Goal: Transaction & Acquisition: Purchase product/service

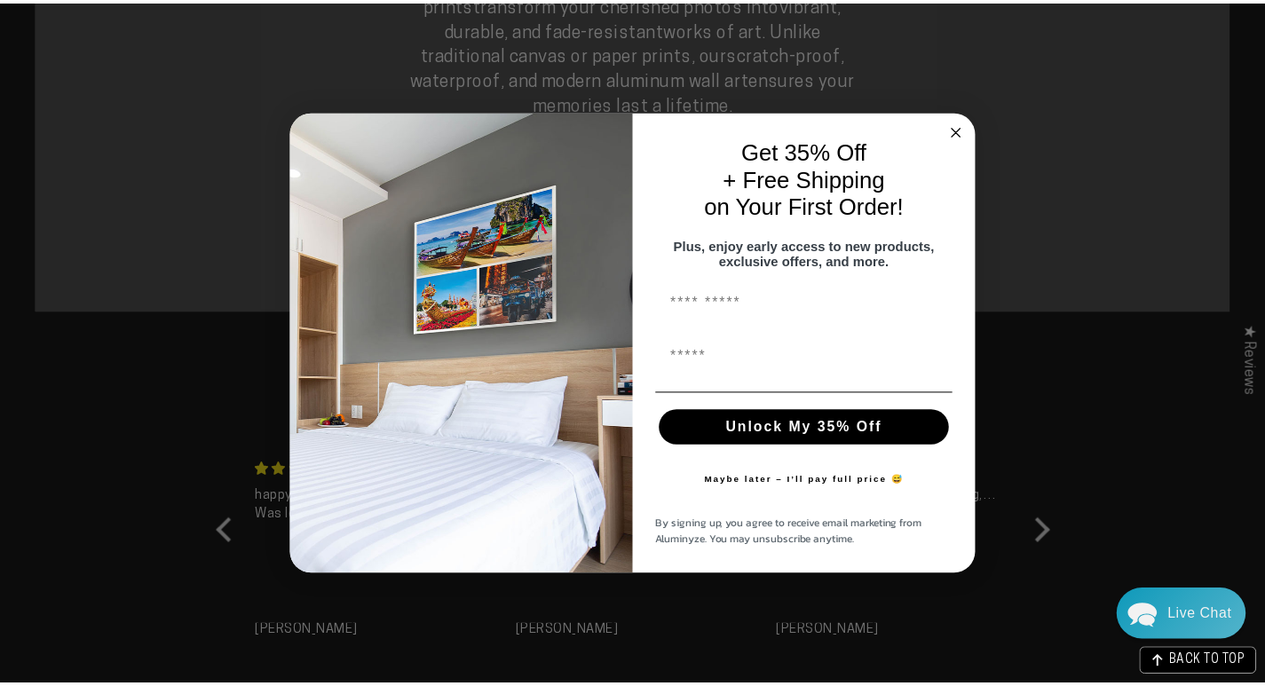
scroll to position [1331, 0]
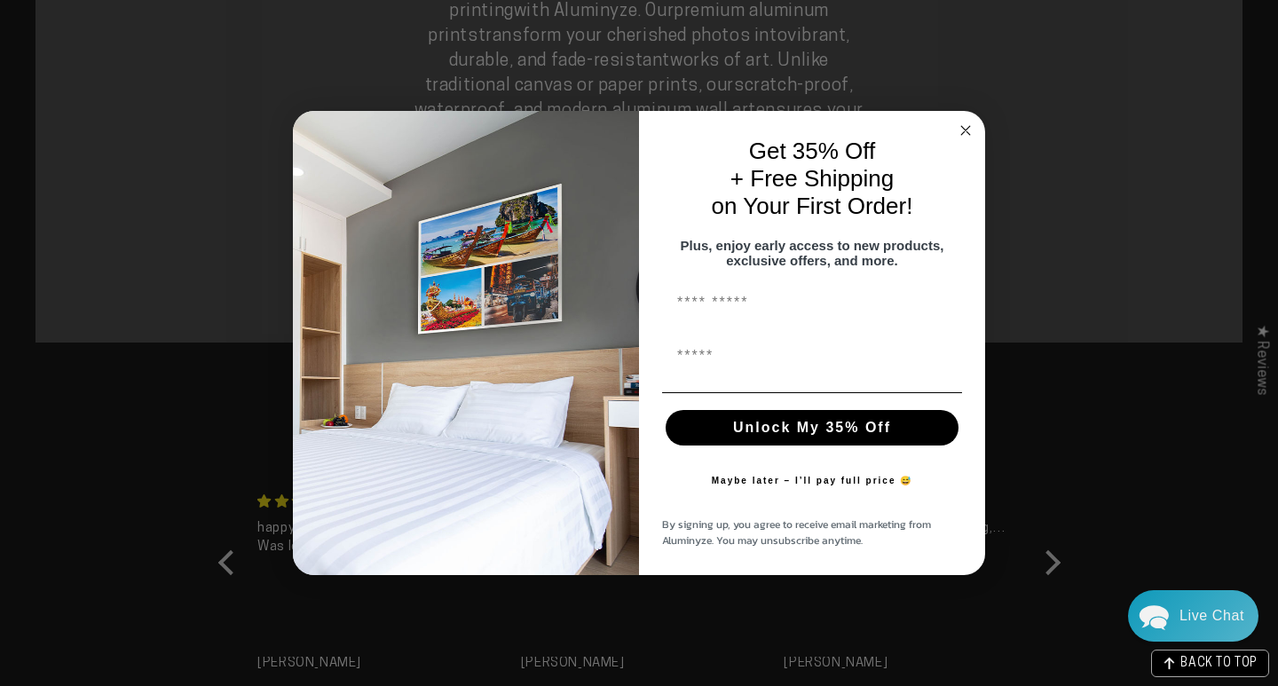
drag, startPoint x: 727, startPoint y: 424, endPoint x: 878, endPoint y: 227, distance: 248.2
click at [623, 355] on button "Unlock My 35% Off" at bounding box center [812, 428] width 293 height 36
click at [623, 126] on circle "Close dialog" at bounding box center [966, 130] width 20 height 20
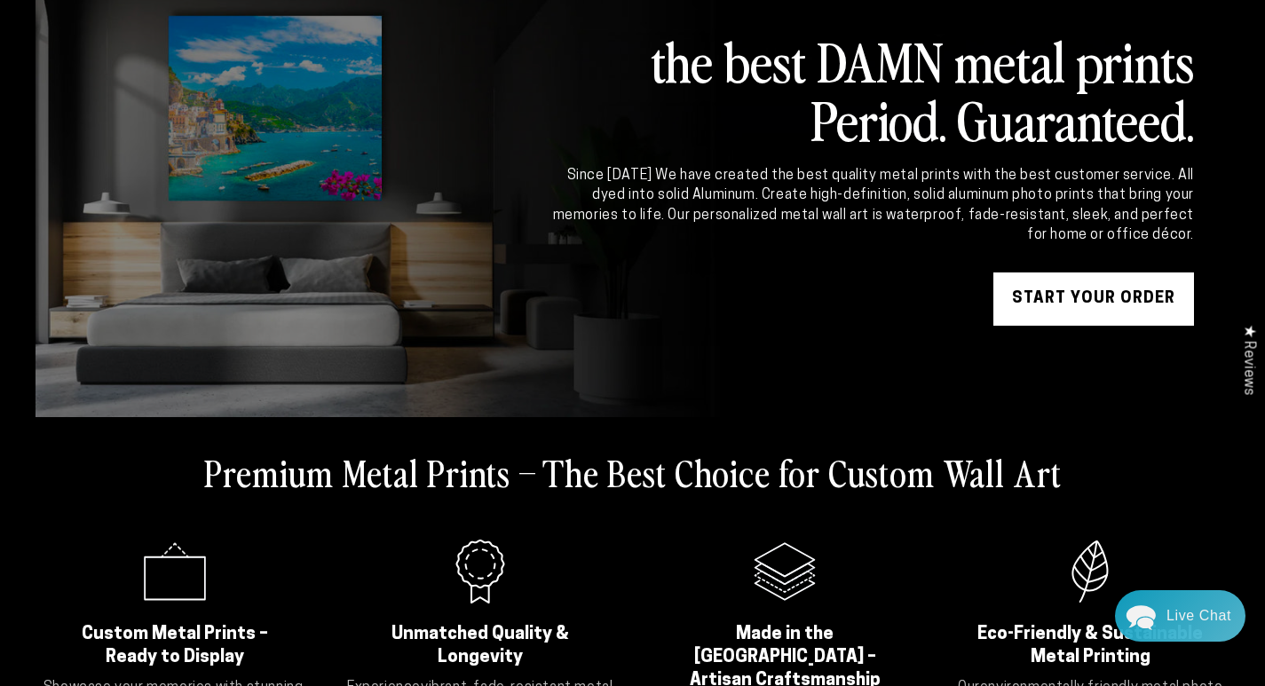
scroll to position [0, 0]
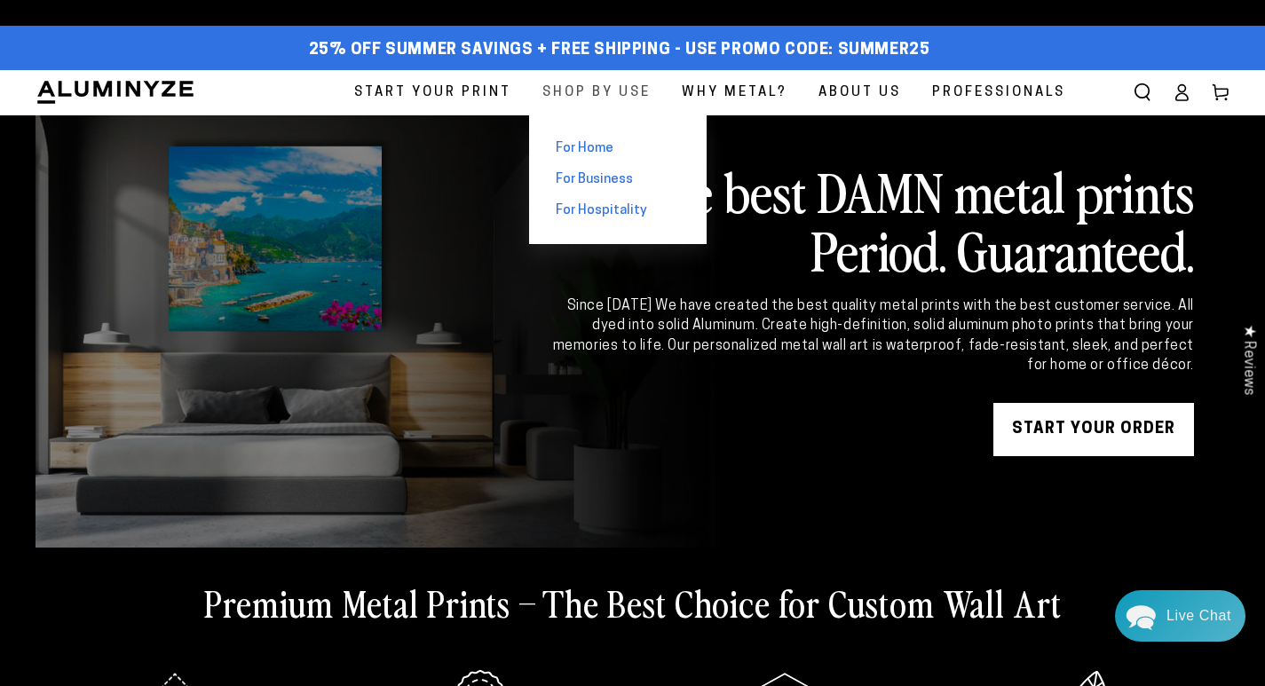
click at [596, 97] on span "Shop By Use" at bounding box center [596, 93] width 108 height 24
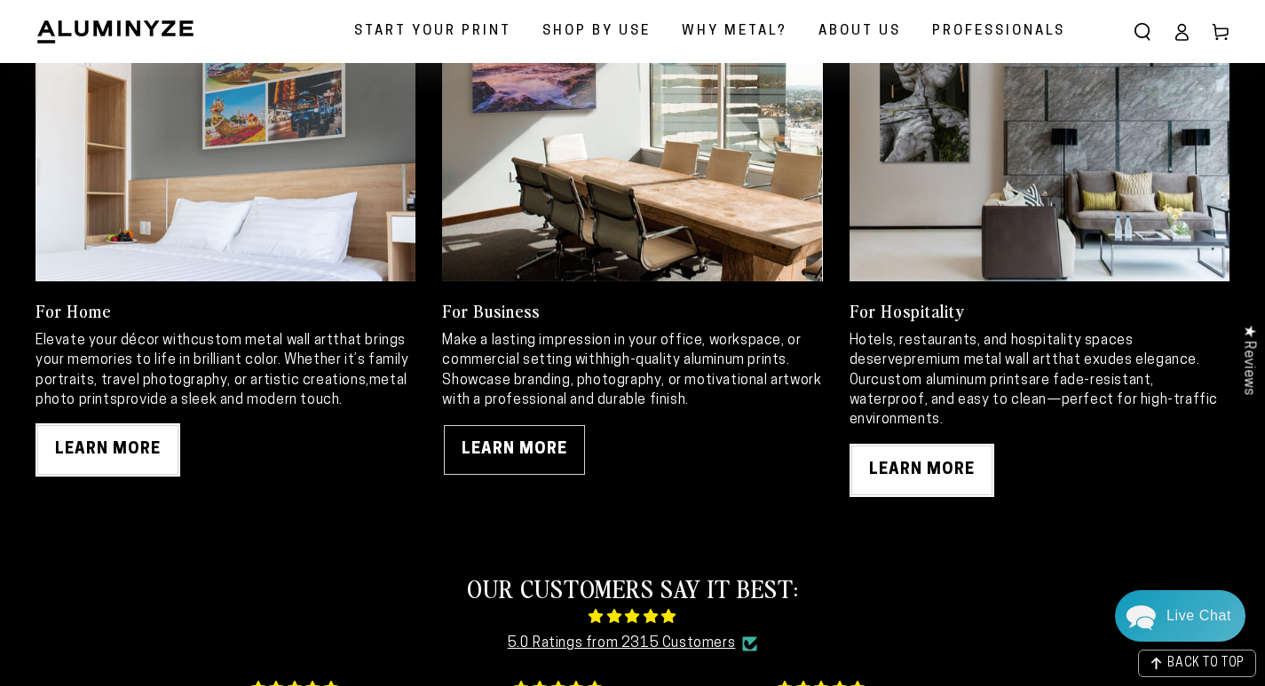
click at [560, 466] on link "LEARN MORE" at bounding box center [514, 449] width 145 height 53
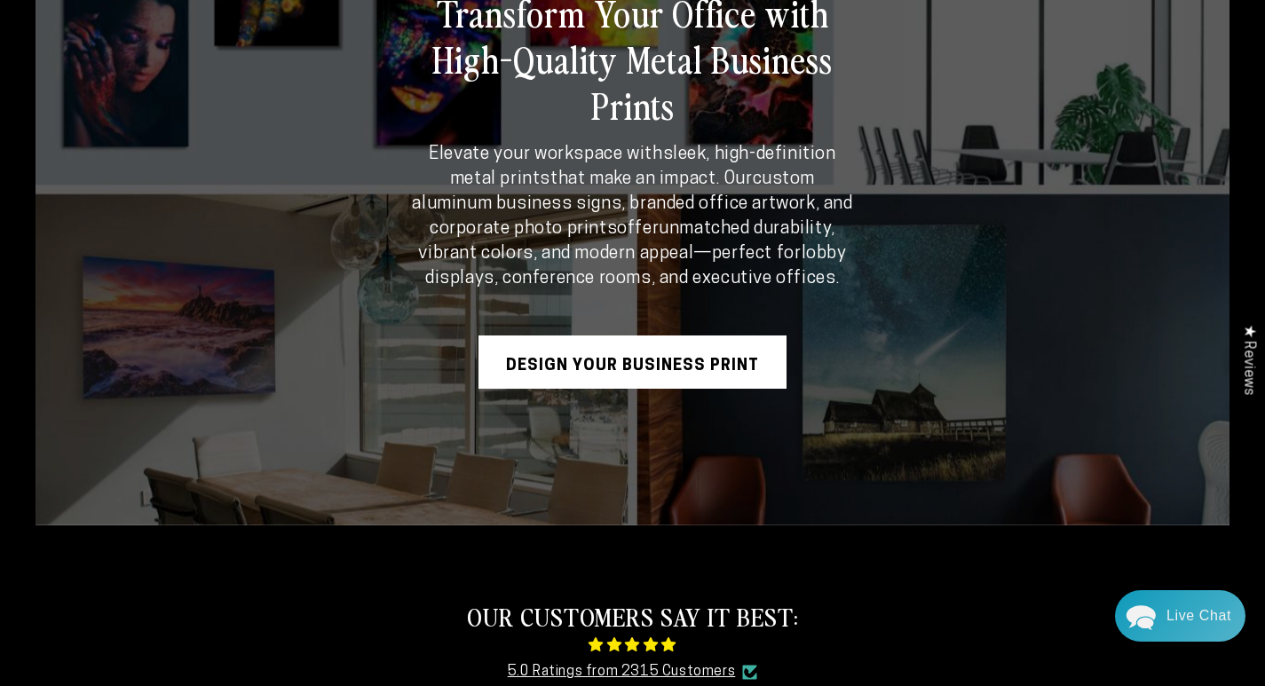
scroll to position [178, 0]
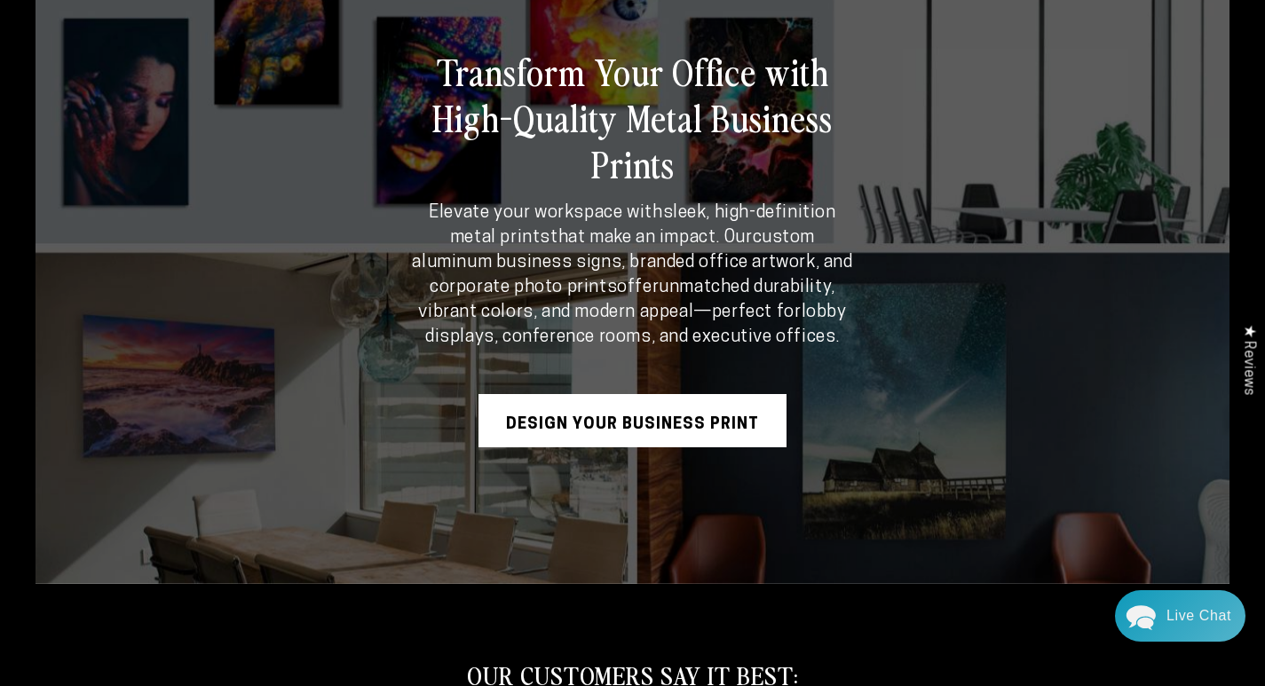
click at [638, 443] on link "Design Your Business Print" at bounding box center [632, 420] width 308 height 53
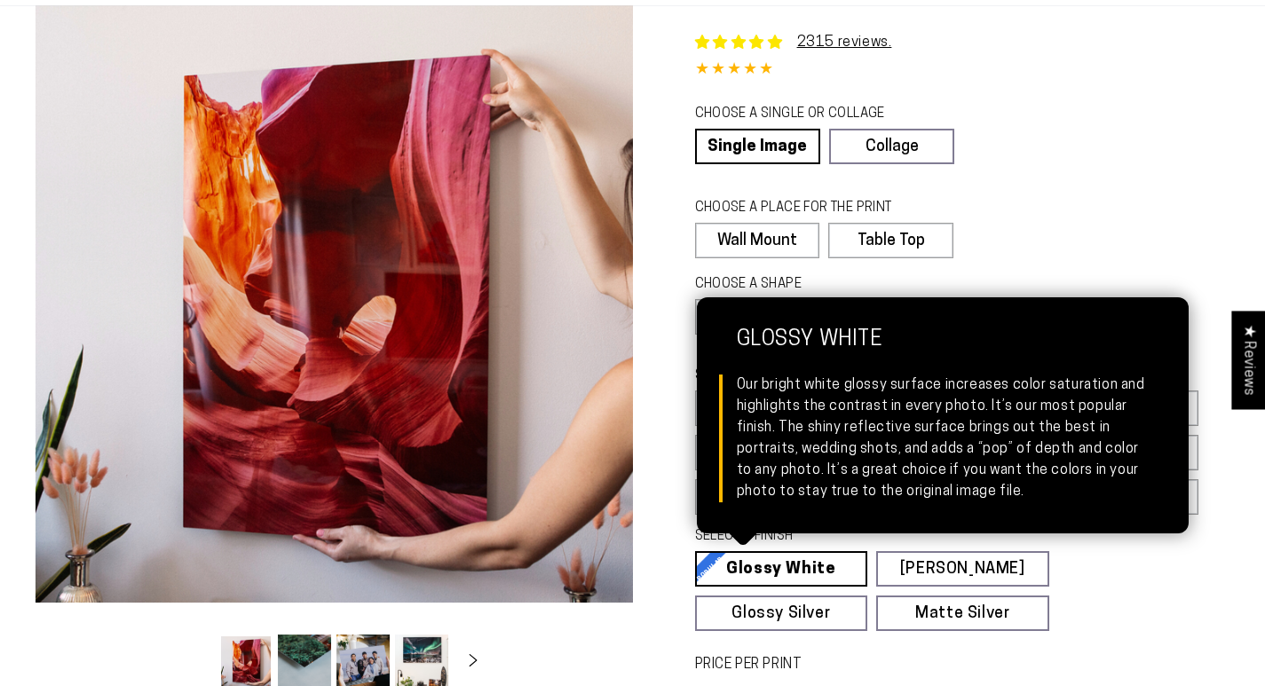
scroll to position [533, 0]
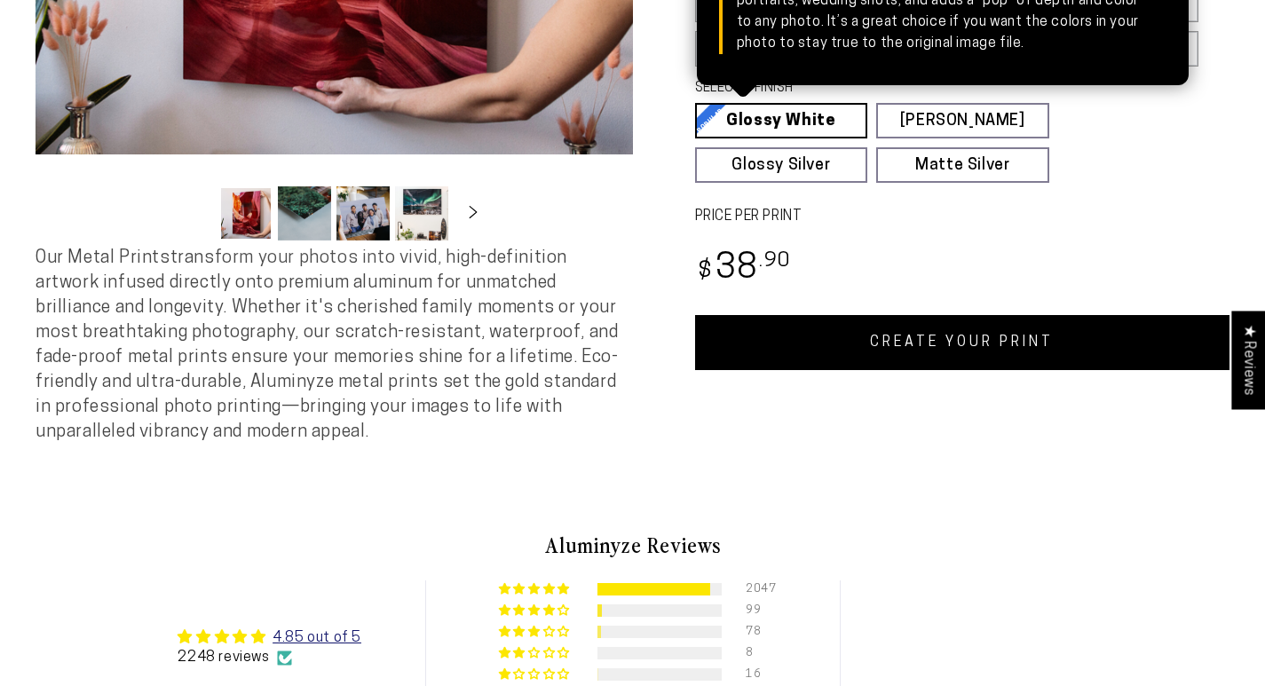
select select "**********"
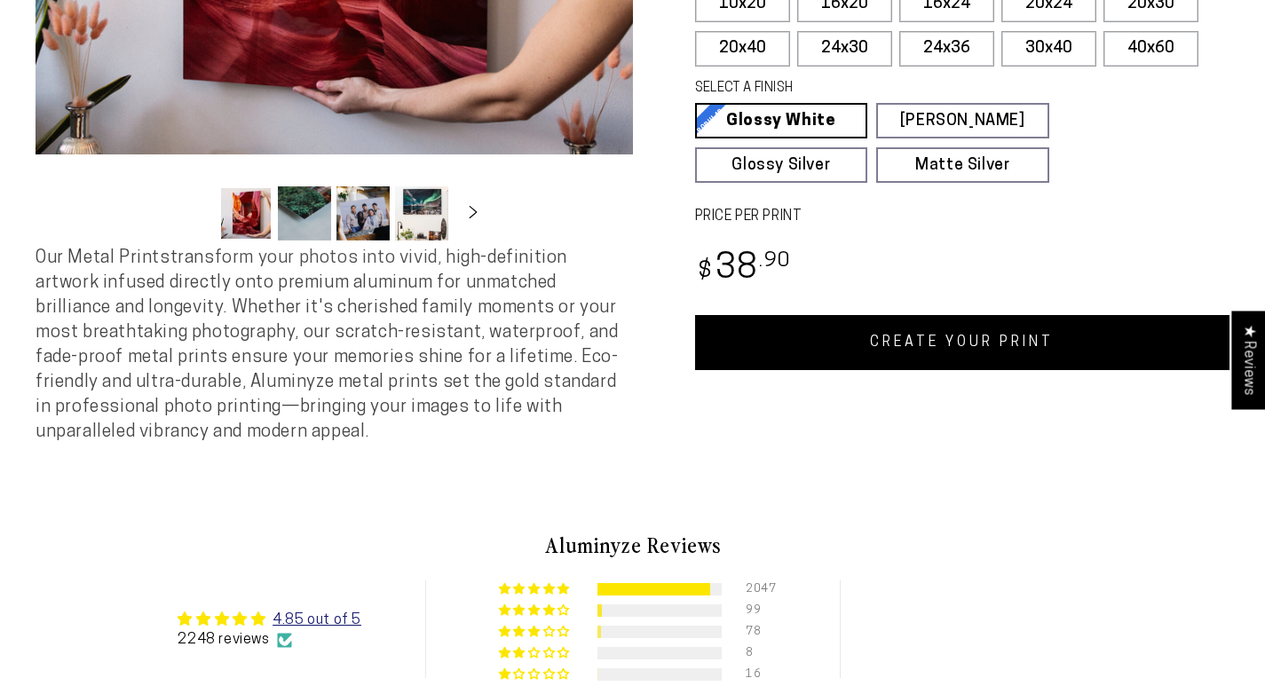
click at [958, 351] on link "CREATE YOUR PRINT" at bounding box center [962, 342] width 535 height 55
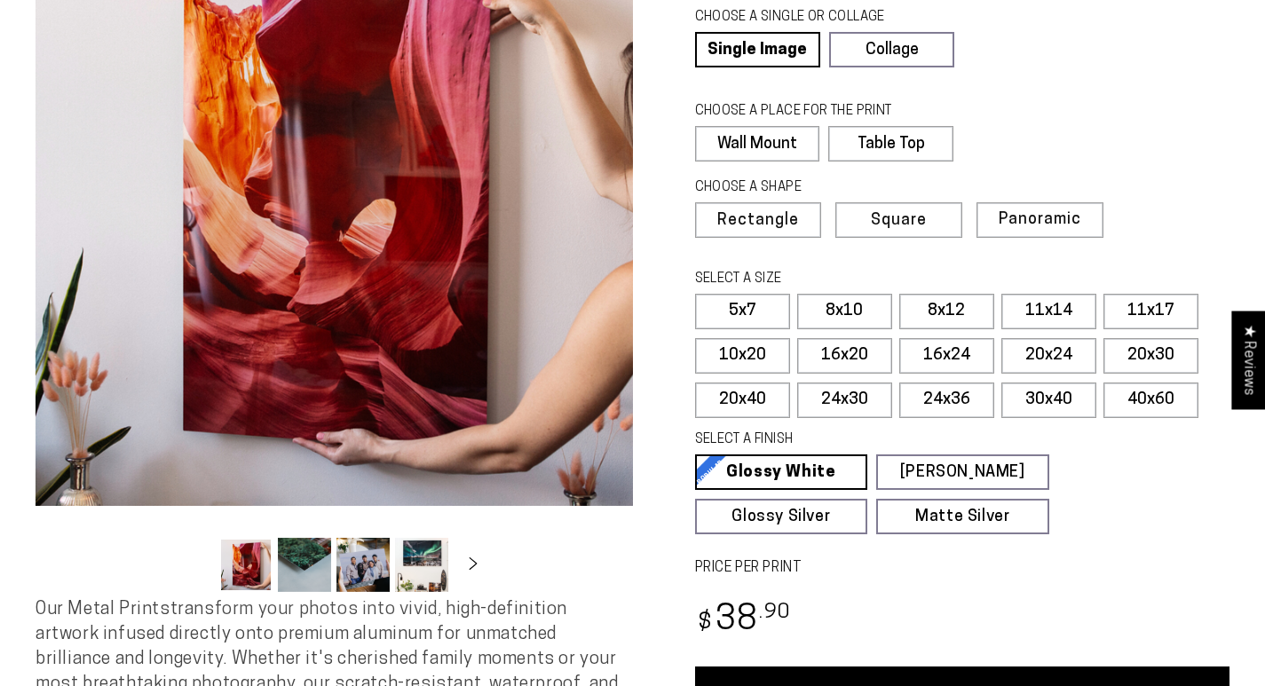
scroll to position [178, 0]
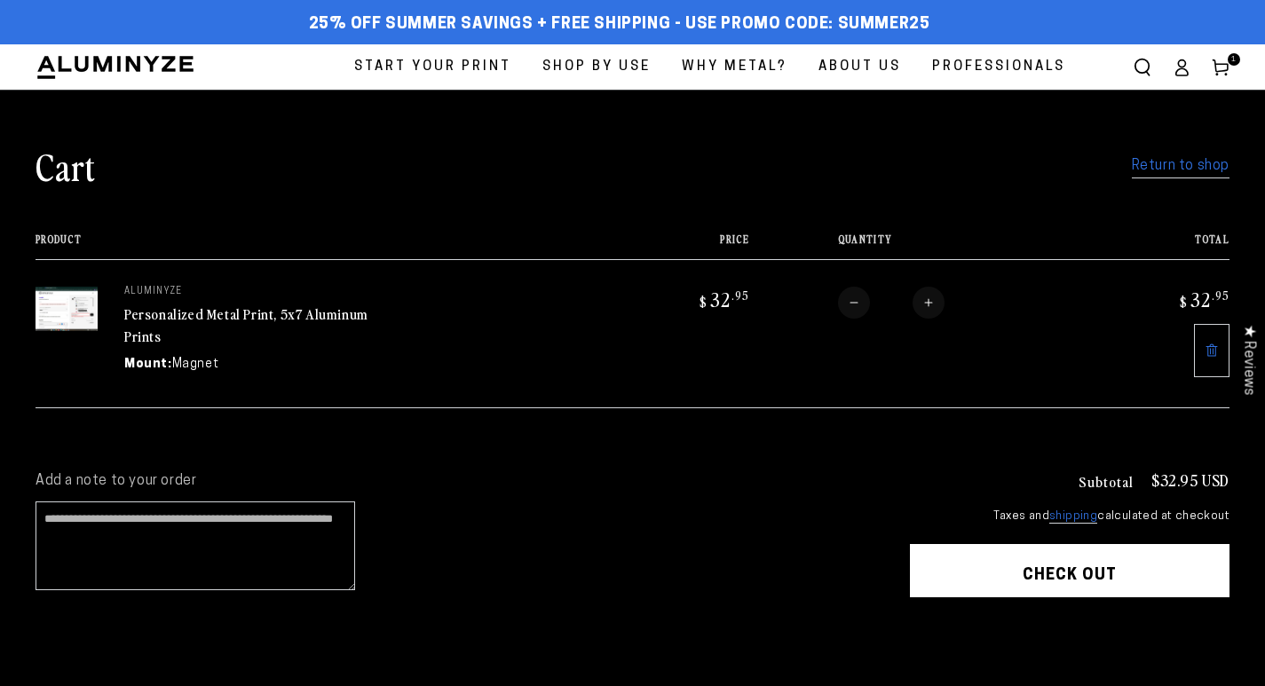
click at [1109, 568] on div "Subtotal $32.95 USD Taxes and shipping calculated at checkout Check out One or …" at bounding box center [1070, 589] width 320 height 234
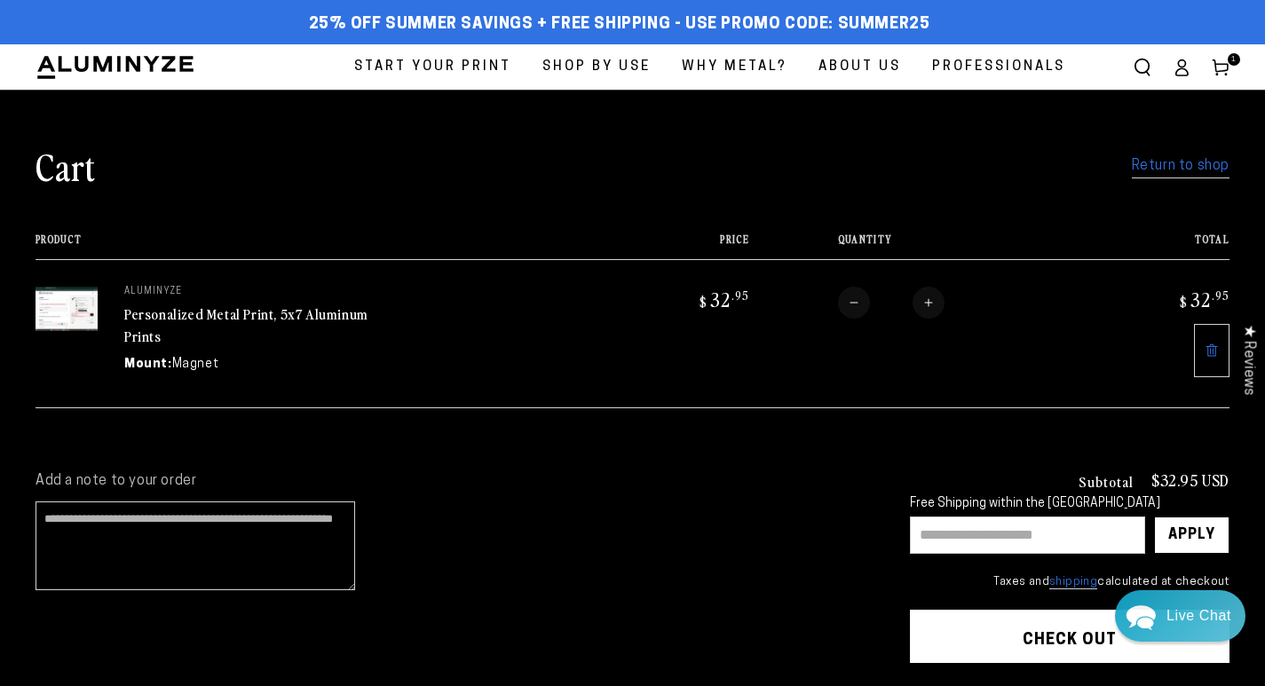
click at [1046, 513] on div "Free Shipping within the USA Apply ×" at bounding box center [1070, 525] width 320 height 57
click at [1022, 616] on button "Check out" at bounding box center [1070, 636] width 320 height 53
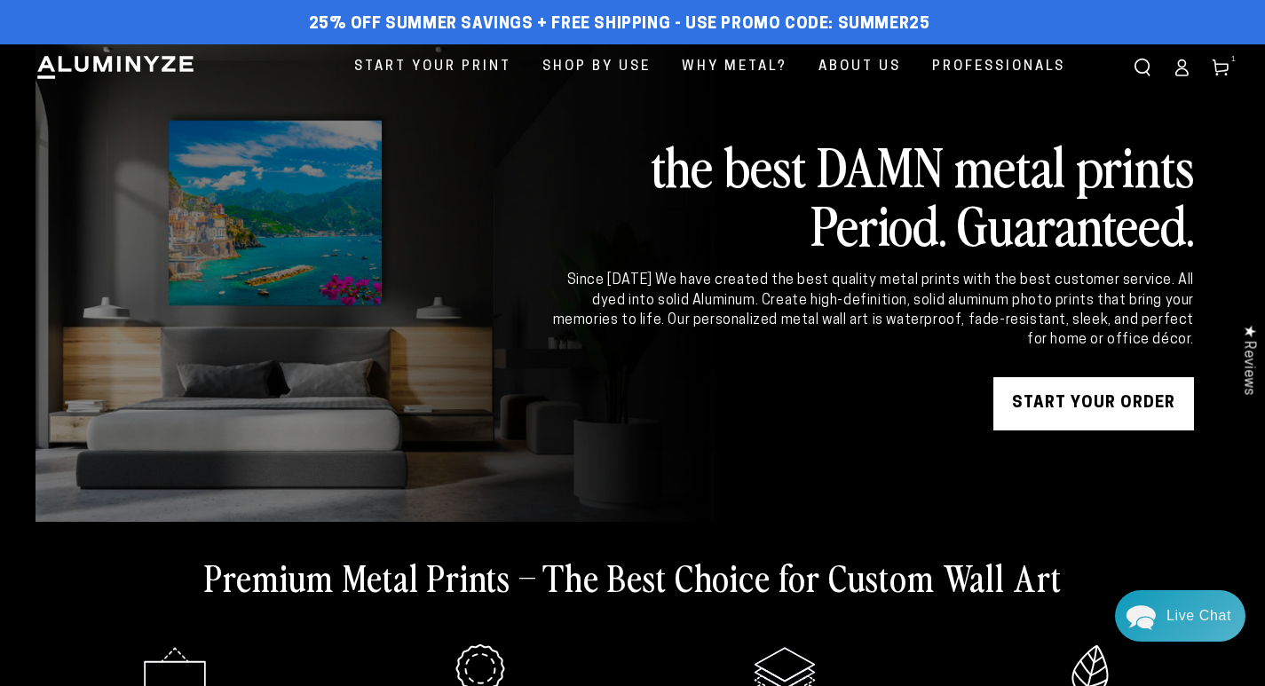
click at [623, 69] on link "Cart 1 1 item" at bounding box center [1220, 67] width 39 height 39
